Goal: Task Accomplishment & Management: Manage account settings

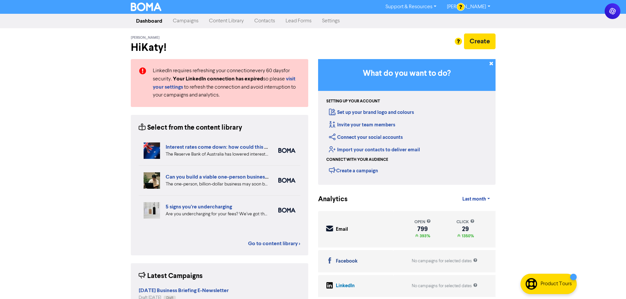
click at [190, 21] on link "Campaigns" at bounding box center [185, 20] width 36 height 13
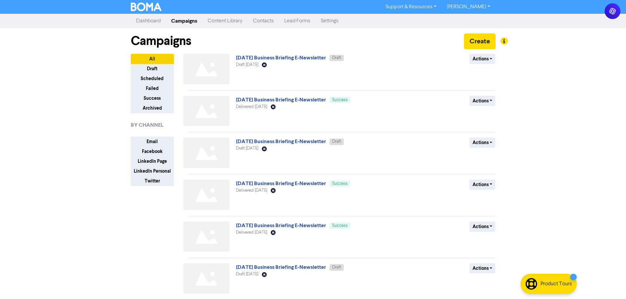
click at [225, 21] on link "Content Library" at bounding box center [224, 20] width 45 height 13
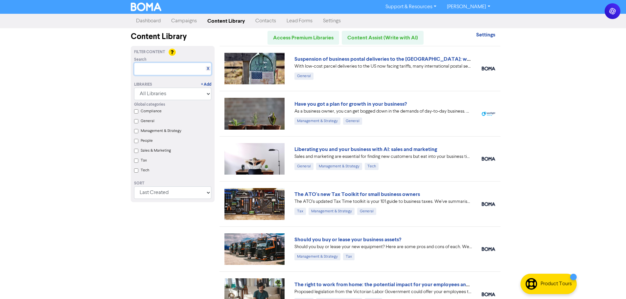
click at [154, 72] on input "text" at bounding box center [172, 69] width 77 height 12
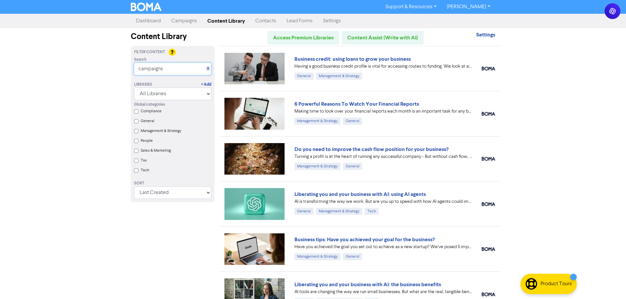
drag, startPoint x: 165, startPoint y: 72, endPoint x: 106, endPoint y: 70, distance: 59.8
click at [106, 70] on div "Support & Resources Video Tutorials FAQ & Guides Marketing Education Katy Day L…" at bounding box center [313, 149] width 626 height 299
paste input "Keeping your tax and expenses in check when you are self-employed"
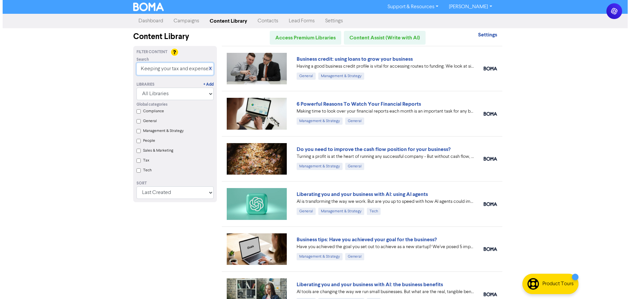
scroll to position [0, 87]
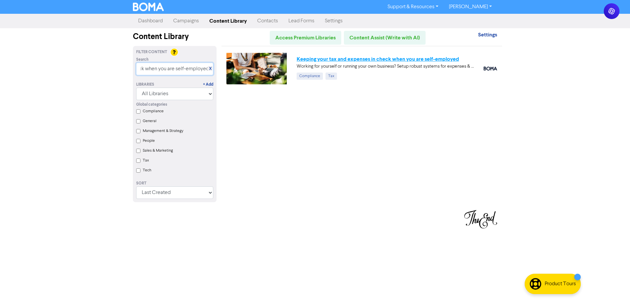
type input "Keeping your tax and expenses in check when you are self-employed"
click at [308, 60] on link "Keeping your tax and expenses in check when you are self-employed" at bounding box center [378, 59] width 163 height 7
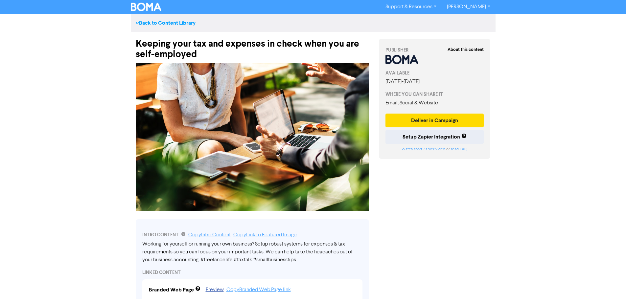
click at [168, 20] on link "<< Back to Content Library" at bounding box center [166, 23] width 60 height 7
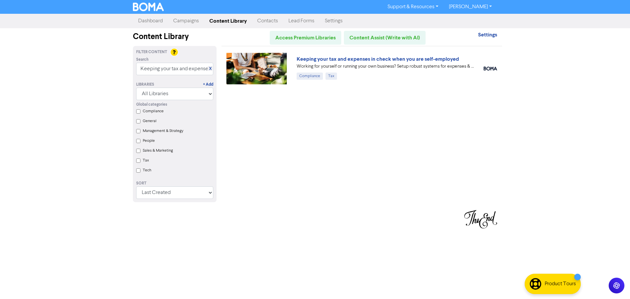
click at [270, 23] on link "Contacts" at bounding box center [267, 20] width 31 height 13
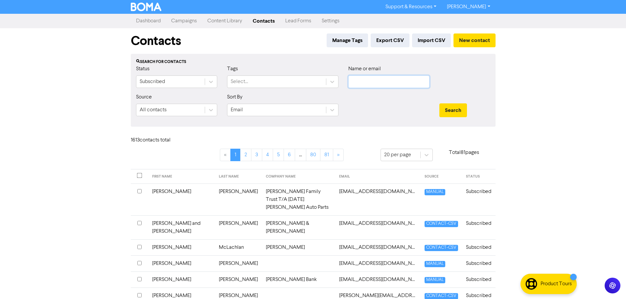
click at [363, 81] on input "text" at bounding box center [388, 82] width 81 height 12
type input "haste"
click at [439, 103] on button "Search" at bounding box center [453, 110] width 28 height 14
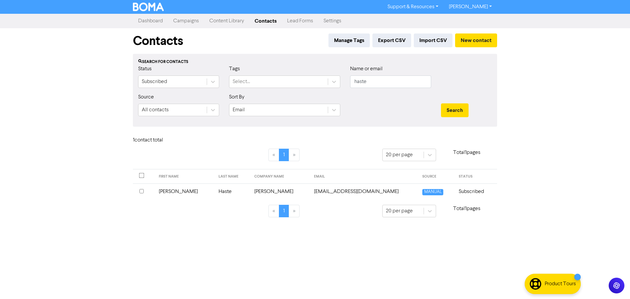
click at [143, 191] on input "checkbox" at bounding box center [142, 191] width 4 height 4
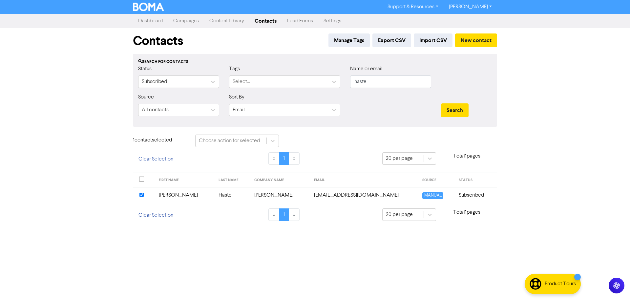
click at [170, 194] on td "[PERSON_NAME]" at bounding box center [185, 195] width 60 height 16
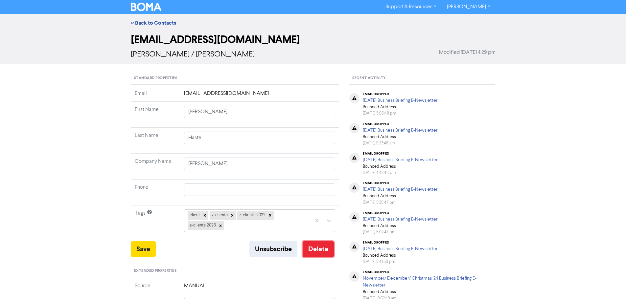
click at [316, 248] on button "Delete" at bounding box center [317, 249] width 31 height 16
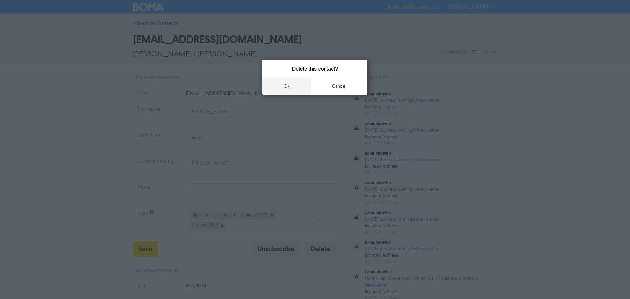
click at [289, 85] on button "ok" at bounding box center [287, 86] width 49 height 16
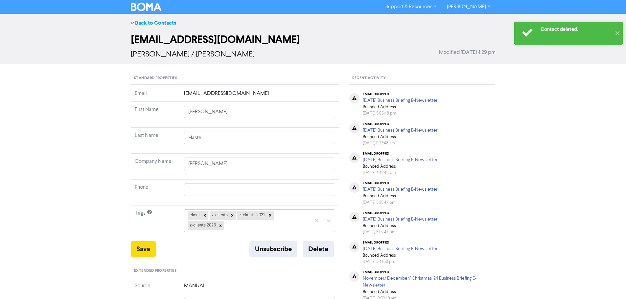
click at [165, 26] on link "<< Back to Contacts" at bounding box center [153, 23] width 45 height 7
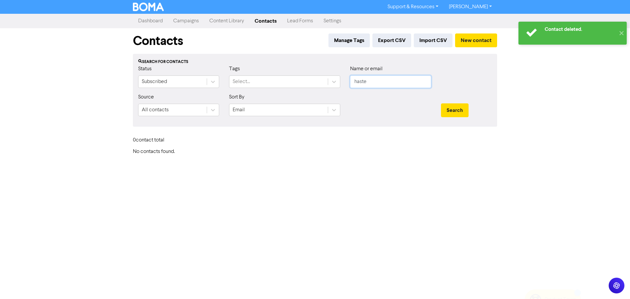
click at [356, 80] on input "haste" at bounding box center [390, 82] width 81 height 12
click at [441, 103] on button "Search" at bounding box center [455, 110] width 28 height 14
click at [356, 80] on input "hhasteaste" at bounding box center [390, 82] width 81 height 12
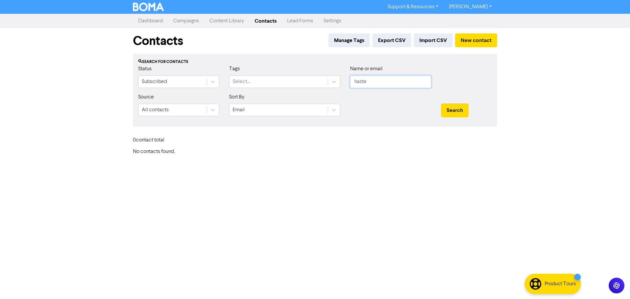
click at [441, 103] on button "Search" at bounding box center [455, 110] width 28 height 14
click at [449, 115] on button "Search" at bounding box center [455, 110] width 28 height 14
click at [358, 78] on input "haste" at bounding box center [390, 82] width 81 height 12
click at [441, 103] on button "Search" at bounding box center [455, 110] width 28 height 14
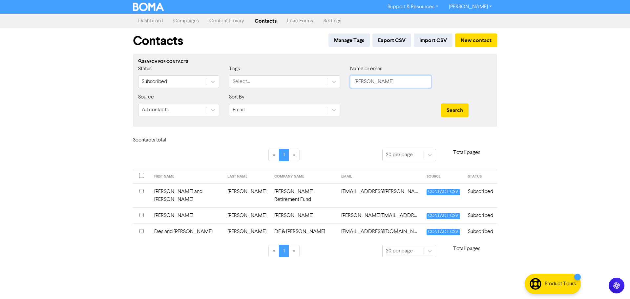
click at [376, 81] on input "[PERSON_NAME]" at bounding box center [390, 82] width 81 height 12
paste input "[EMAIL_ADDRESS][DOMAIN_NAME]"
click at [467, 113] on button "Search" at bounding box center [455, 110] width 28 height 14
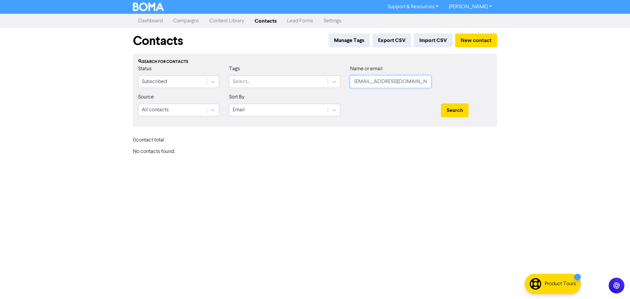
click at [379, 81] on input "[EMAIL_ADDRESS][DOMAIN_NAME]" at bounding box center [390, 82] width 81 height 12
paste input "[EMAIL_ADDRESS][DOMAIN_NAME]"
type input "[EMAIL_ADDRESS][DOMAIN_NAME]@[DOMAIN_NAME]"
click at [416, 83] on input "[EMAIL_ADDRESS][DOMAIN_NAME]@[DOMAIN_NAME]" at bounding box center [390, 82] width 81 height 12
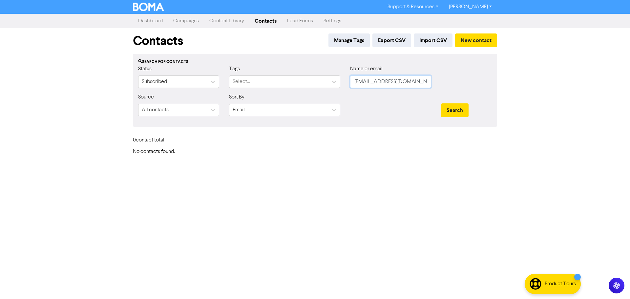
scroll to position [0, 17]
drag, startPoint x: 353, startPoint y: 82, endPoint x: 461, endPoint y: 82, distance: 108.0
click at [461, 82] on div "Status Subscribed Tags Select... Name or email [EMAIL_ADDRESS][DOMAIN_NAME]@[DO…" at bounding box center [315, 79] width 364 height 28
paste input "[EMAIL_ADDRESS][DOMAIN_NAME]"
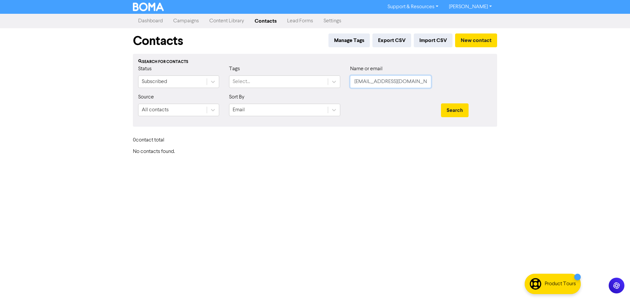
type input "[EMAIL_ADDRESS][DOMAIN_NAME]"
click at [441, 103] on button "Search" at bounding box center [455, 110] width 28 height 14
click at [457, 104] on button "Search" at bounding box center [455, 110] width 28 height 14
click at [446, 104] on button "Search" at bounding box center [455, 110] width 28 height 14
click at [176, 83] on div "Subscribed" at bounding box center [173, 82] width 68 height 12
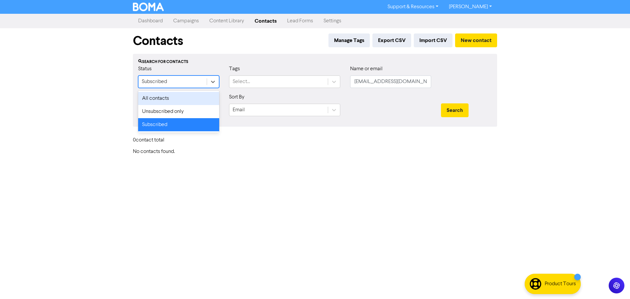
click at [173, 95] on div "All contacts" at bounding box center [178, 98] width 81 height 13
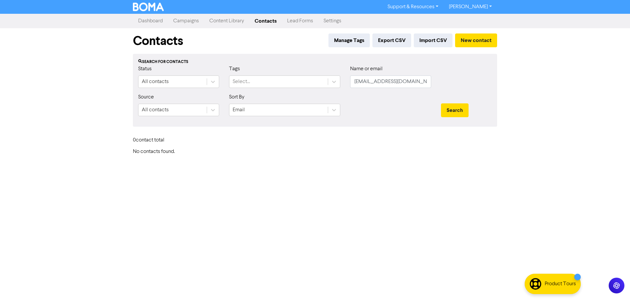
click at [412, 88] on div "Name or email [EMAIL_ADDRESS][DOMAIN_NAME]" at bounding box center [390, 79] width 91 height 28
click at [412, 79] on input "[EMAIL_ADDRESS][DOMAIN_NAME]" at bounding box center [390, 82] width 81 height 12
click at [430, 82] on input "[EMAIL_ADDRESS][DOMAIN_NAME]" at bounding box center [390, 82] width 81 height 12
click at [461, 106] on button "Search" at bounding box center [455, 110] width 28 height 14
click at [456, 113] on button "Search" at bounding box center [455, 110] width 28 height 14
